Goal: Navigation & Orientation: Find specific page/section

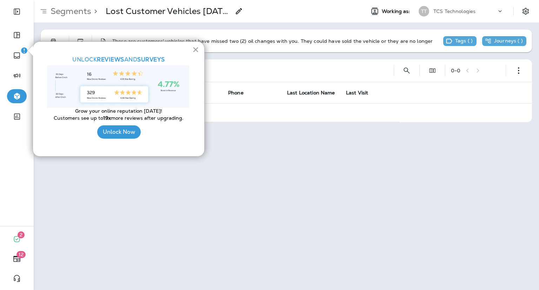
click at [195, 47] on button "×" at bounding box center [195, 49] width 7 height 11
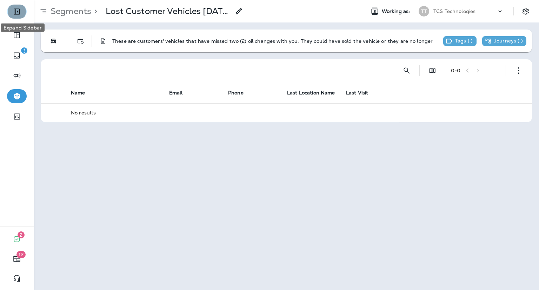
click at [18, 11] on icon "Expand Sidebar" at bounding box center [17, 11] width 8 height 8
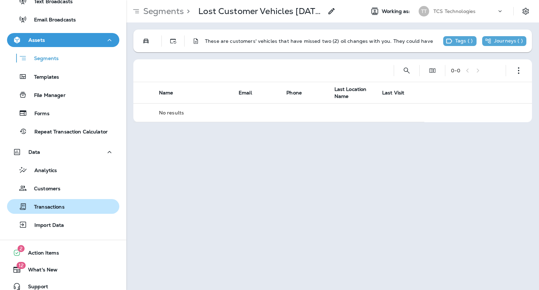
scroll to position [137, 0]
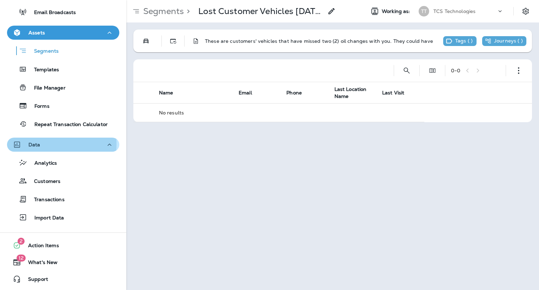
click at [42, 128] on div "Data" at bounding box center [63, 144] width 101 height 9
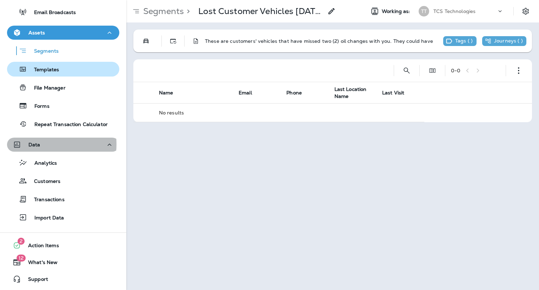
scroll to position [64, 0]
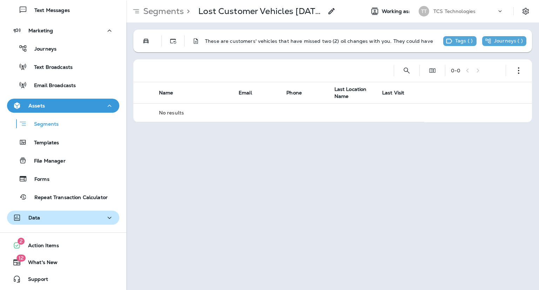
click at [25, 128] on div "Data" at bounding box center [27, 218] width 28 height 9
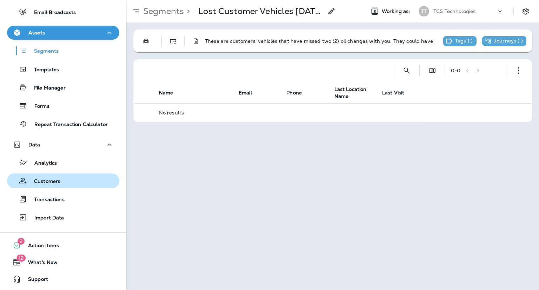
click at [49, 128] on div "Customers" at bounding box center [35, 181] width 51 height 11
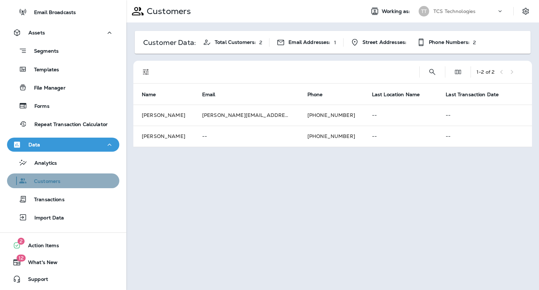
click at [67, 128] on div "Customers" at bounding box center [63, 181] width 107 height 11
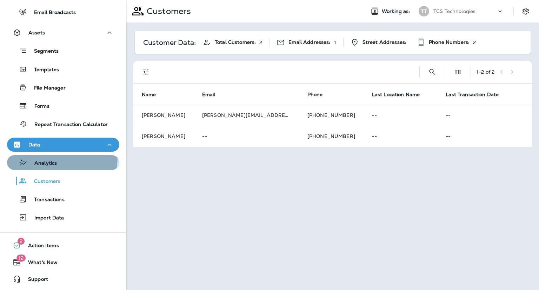
click at [52, 128] on button "Analytics" at bounding box center [63, 162] width 112 height 15
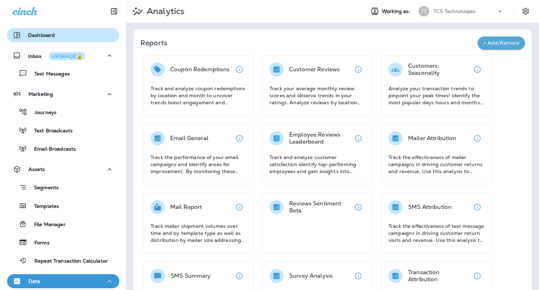
click at [51, 33] on p "Dashboard" at bounding box center [41, 35] width 27 height 6
